Goal: Submit feedback/report problem

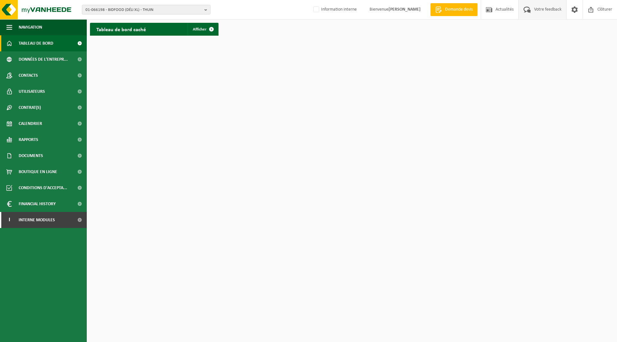
click at [557, 14] on span "Votre feedback" at bounding box center [548, 9] width 31 height 19
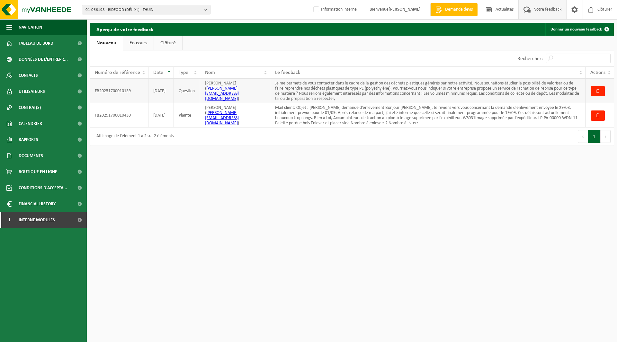
click at [122, 91] on td "FB20251700010139" at bounding box center [119, 91] width 59 height 24
click at [57, 220] on link "I Interne modules" at bounding box center [43, 220] width 87 height 16
